Goal: Transaction & Acquisition: Purchase product/service

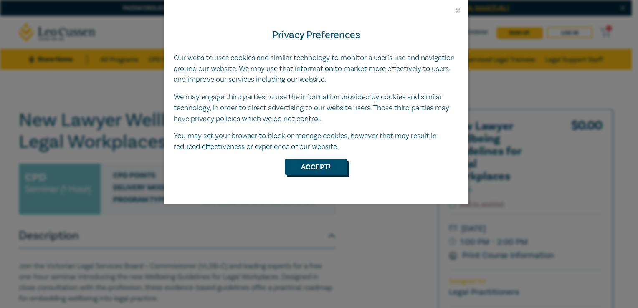
click at [304, 169] on button "Accept!" at bounding box center [316, 167] width 63 height 16
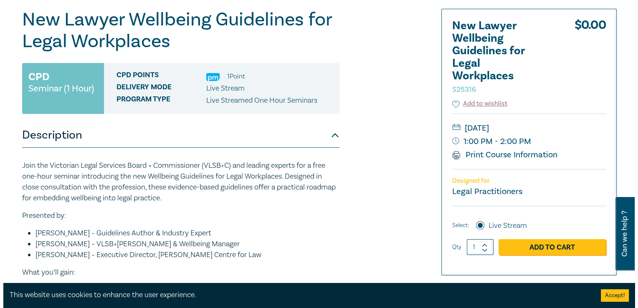
scroll to position [167, 0]
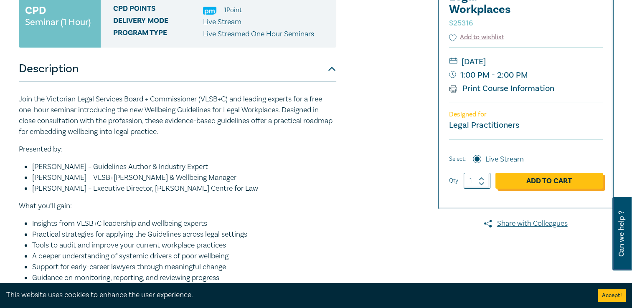
click at [540, 185] on link "Add to Cart" at bounding box center [548, 181] width 107 height 16
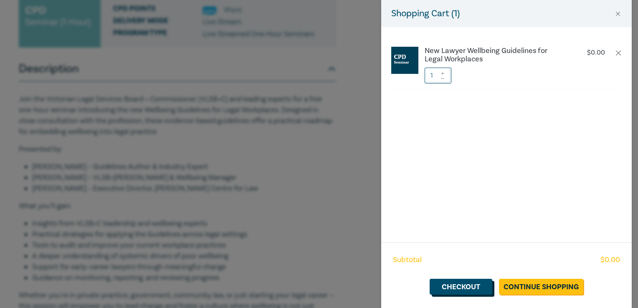
click at [463, 289] on link "Checkout" at bounding box center [461, 287] width 63 height 16
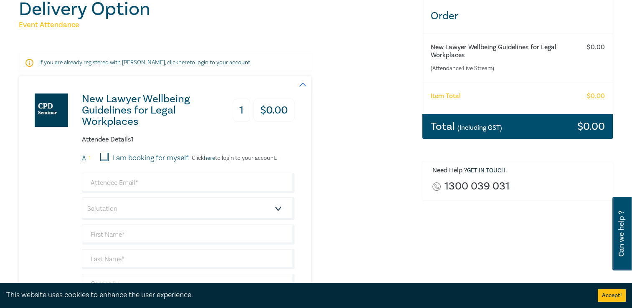
scroll to position [125, 0]
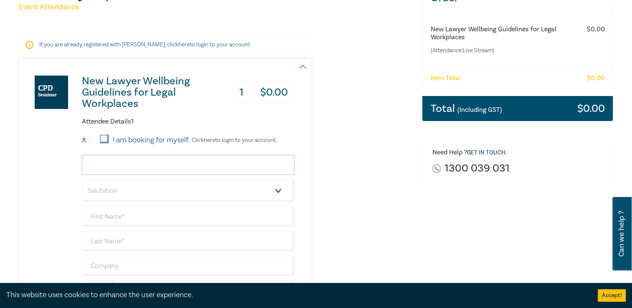
click at [103, 166] on input "email" at bounding box center [188, 165] width 213 height 20
type input "hazel@hazelegal.com.au"
type input "[PERSON_NAME]"
type input "HazeLegal"
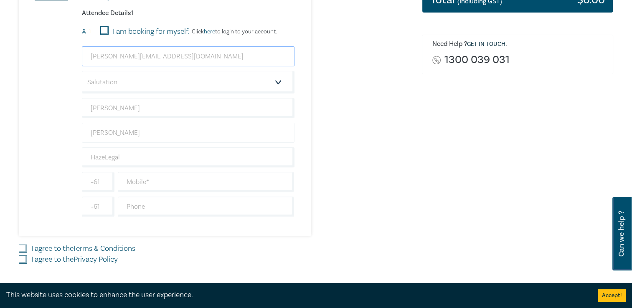
scroll to position [251, 0]
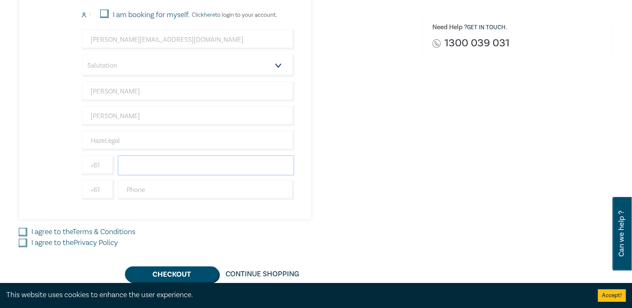
click at [152, 166] on input "text" at bounding box center [206, 165] width 177 height 20
type input "0411817139"
click at [23, 235] on div "I agree to the Terms & Conditions" at bounding box center [215, 232] width 393 height 11
click at [23, 231] on input "I agree to the Terms & Conditions" at bounding box center [23, 232] width 8 height 8
checkbox input "true"
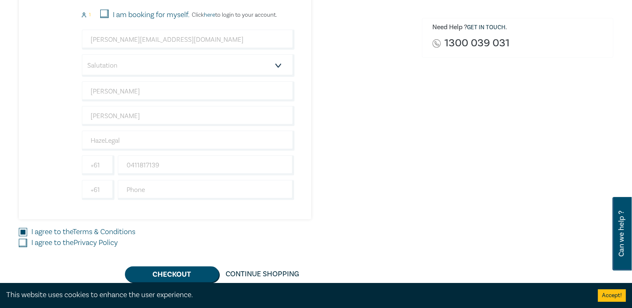
click at [22, 242] on input "I agree to the Privacy Policy" at bounding box center [23, 243] width 8 height 8
checkbox input "true"
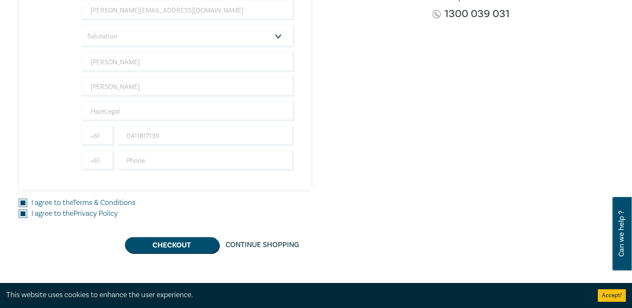
scroll to position [418, 0]
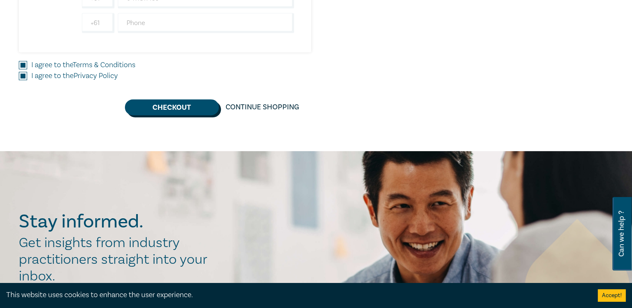
click at [188, 109] on button "Checkout" at bounding box center [172, 107] width 94 height 16
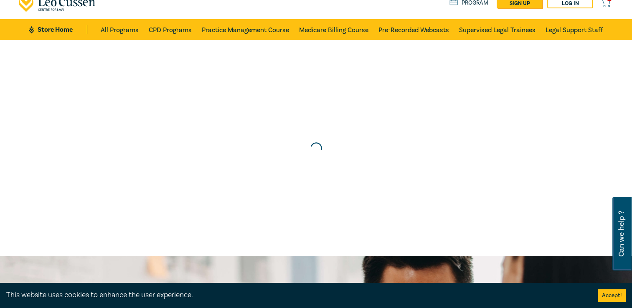
scroll to position [0, 0]
